Goal: Information Seeking & Learning: Learn about a topic

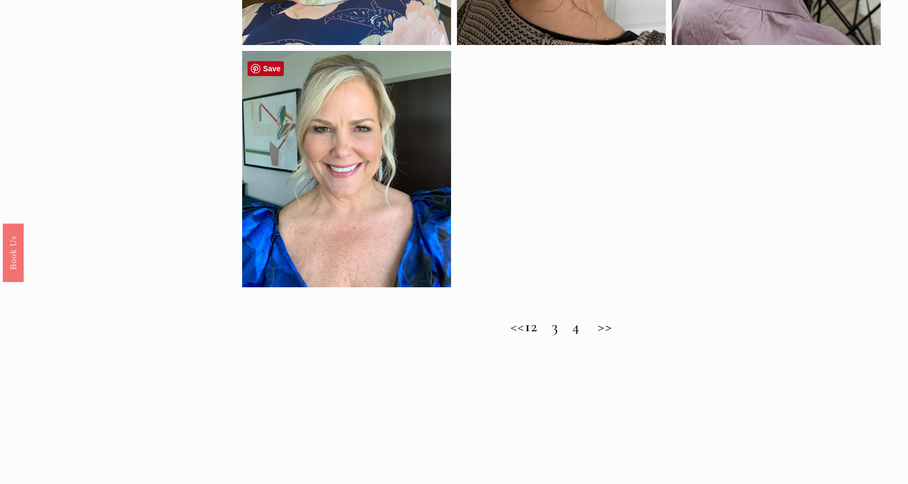
scroll to position [805, 0]
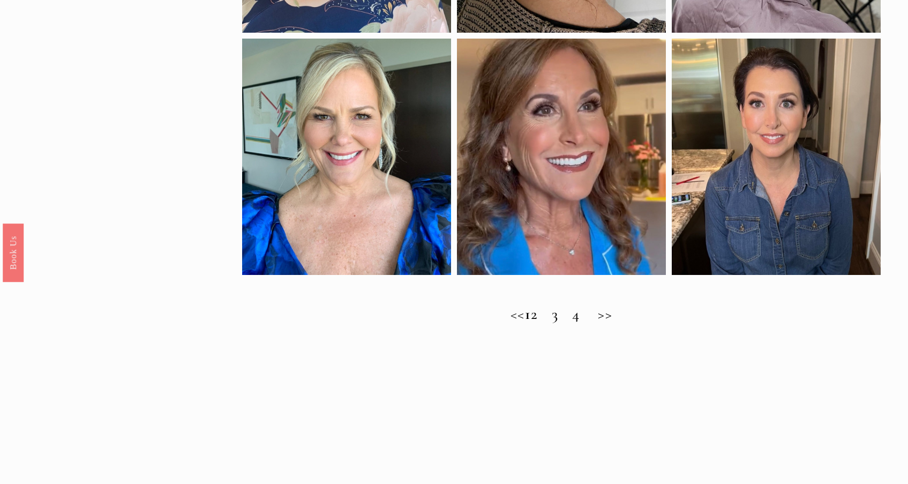
click at [549, 323] on h2 "<< 1 2 3 4 >>" at bounding box center [561, 314] width 638 height 18
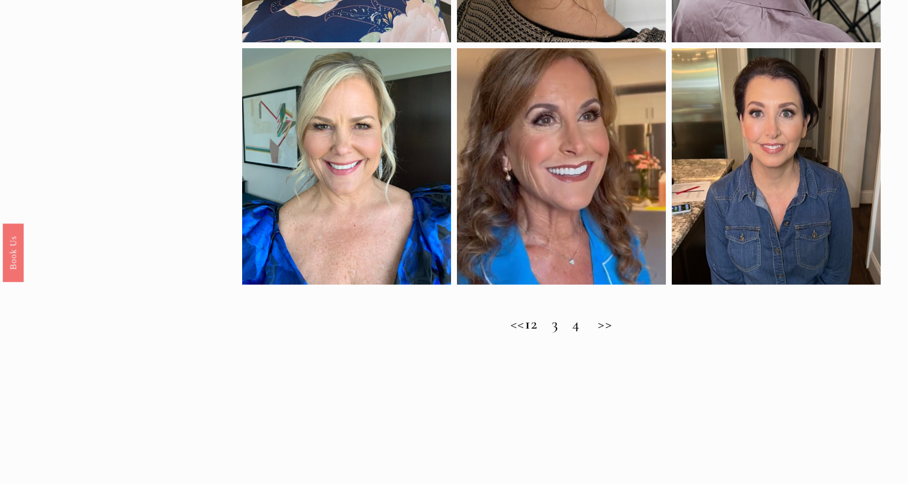
scroll to position [783, 0]
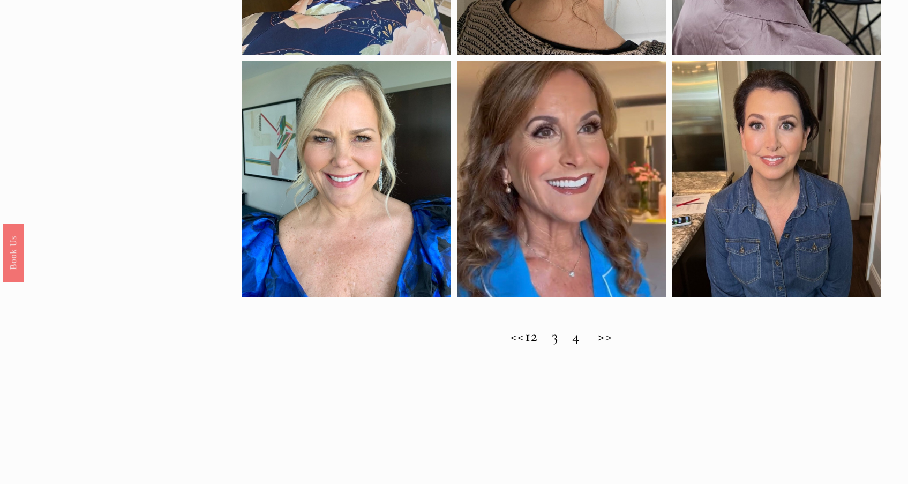
click at [618, 343] on h2 "<< 1 2 3 4 >>" at bounding box center [561, 336] width 638 height 18
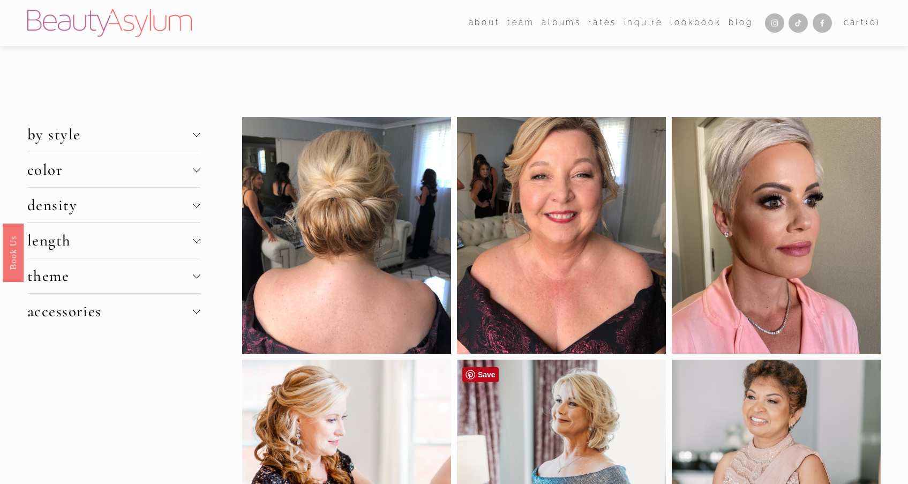
scroll to position [0, 0]
click at [195, 240] on div at bounding box center [196, 238] width 7 height 7
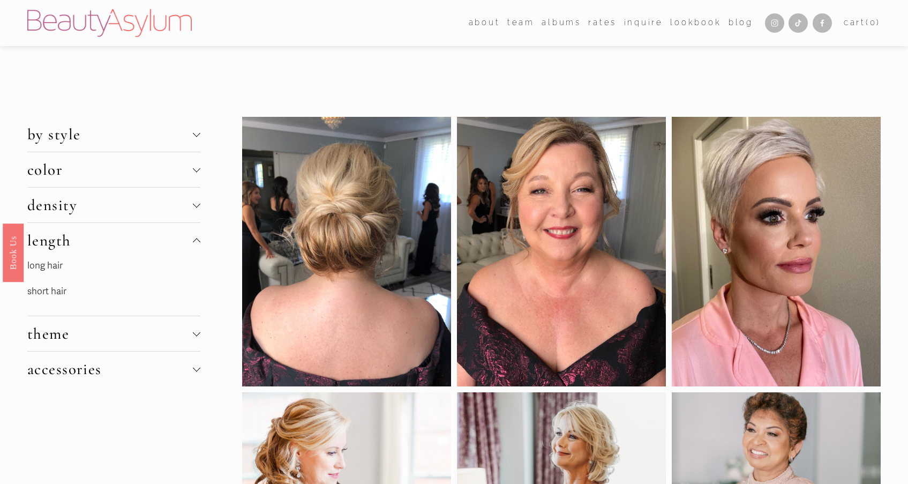
click at [55, 294] on link "short hair" at bounding box center [46, 290] width 39 height 11
